Goal: Task Accomplishment & Management: Use online tool/utility

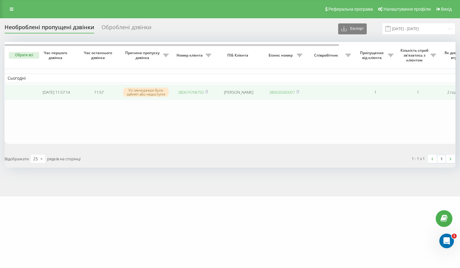
click at [183, 92] on link "380674768750" at bounding box center [191, 91] width 26 height 5
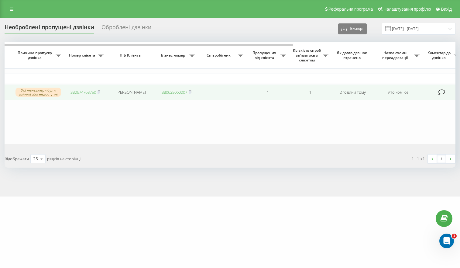
scroll to position [0, 157]
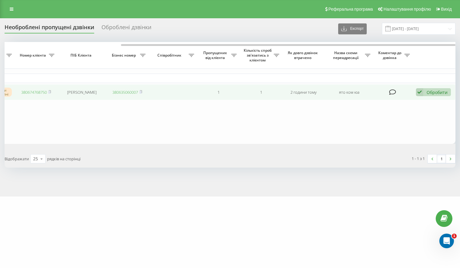
click at [420, 91] on icon at bounding box center [419, 92] width 7 height 8
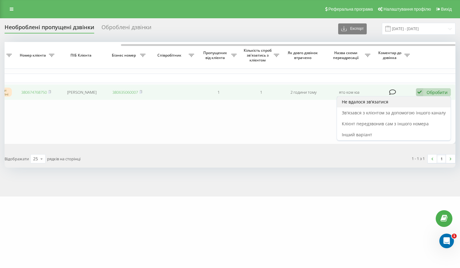
click at [397, 102] on div "Не вдалося зв'язатися" at bounding box center [394, 101] width 114 height 11
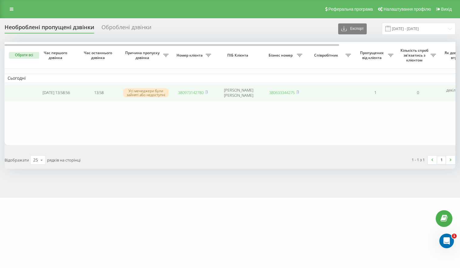
click at [185, 93] on link "380973142780" at bounding box center [191, 92] width 26 height 5
